Goal: Find specific page/section: Find specific page/section

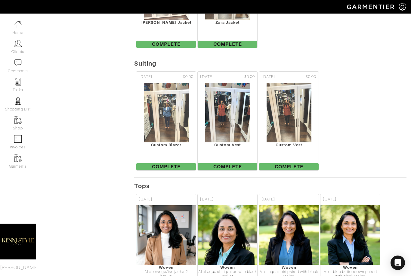
scroll to position [278, 5]
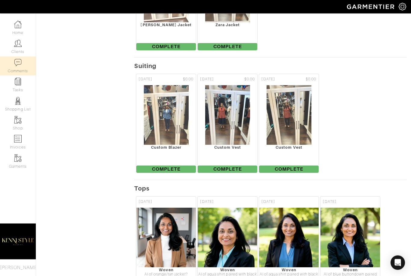
click at [20, 73] on link "Comments" at bounding box center [18, 66] width 36 height 19
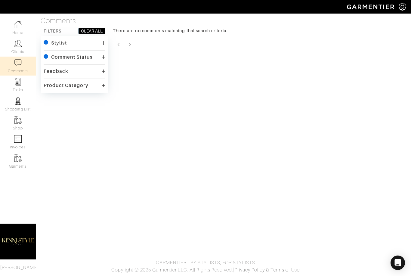
click at [88, 55] on div "Comment Status" at bounding box center [71, 57] width 41 height 6
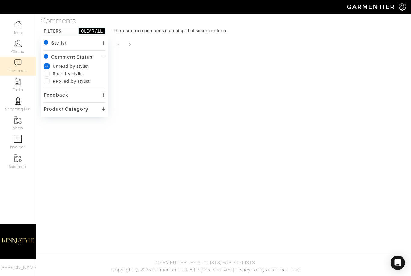
click at [67, 43] on div "Stylist" at bounding box center [59, 43] width 16 height 6
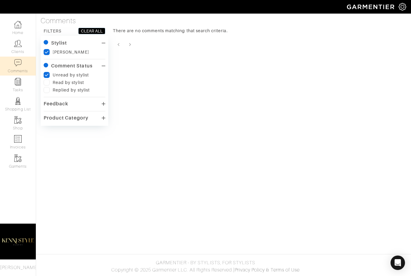
click at [63, 105] on div "Feedback" at bounding box center [56, 104] width 25 height 6
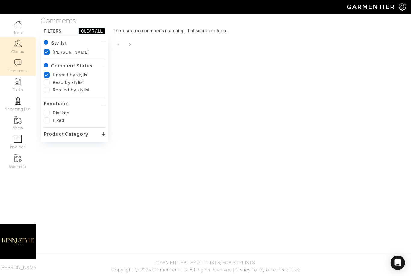
click at [18, 49] on link "Clients" at bounding box center [18, 46] width 36 height 19
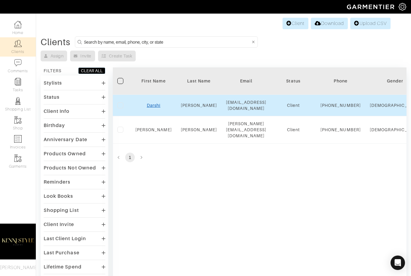
click at [152, 107] on link "Darshi" at bounding box center [154, 105] width 14 height 5
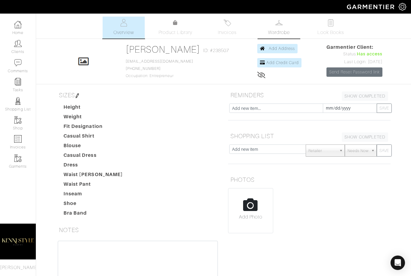
click at [277, 26] on link "Wardrobe" at bounding box center [279, 28] width 42 height 22
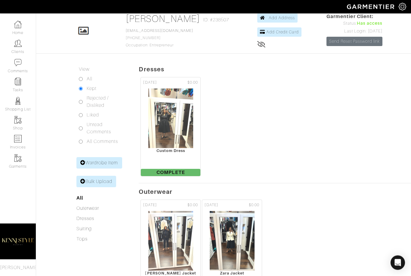
scroll to position [31, 0]
click at [83, 141] on input "All Comments" at bounding box center [81, 141] width 4 height 4
radio input "true"
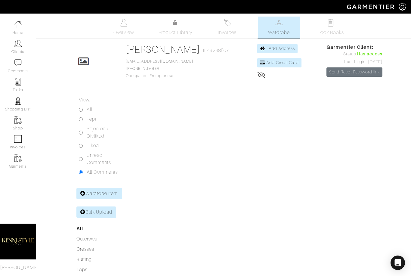
click at [81, 110] on input "All" at bounding box center [81, 110] width 4 height 4
radio input "true"
